Goal: Find specific page/section: Find specific page/section

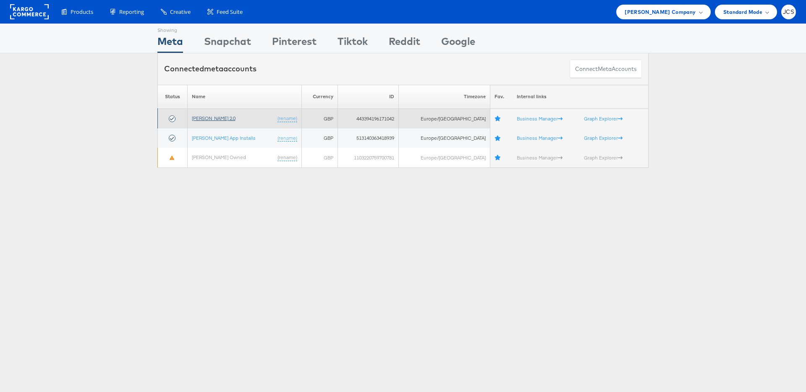
click at [201, 115] on link "John Lewis 2.0" at bounding box center [214, 118] width 44 height 6
